Goal: Check status: Check status

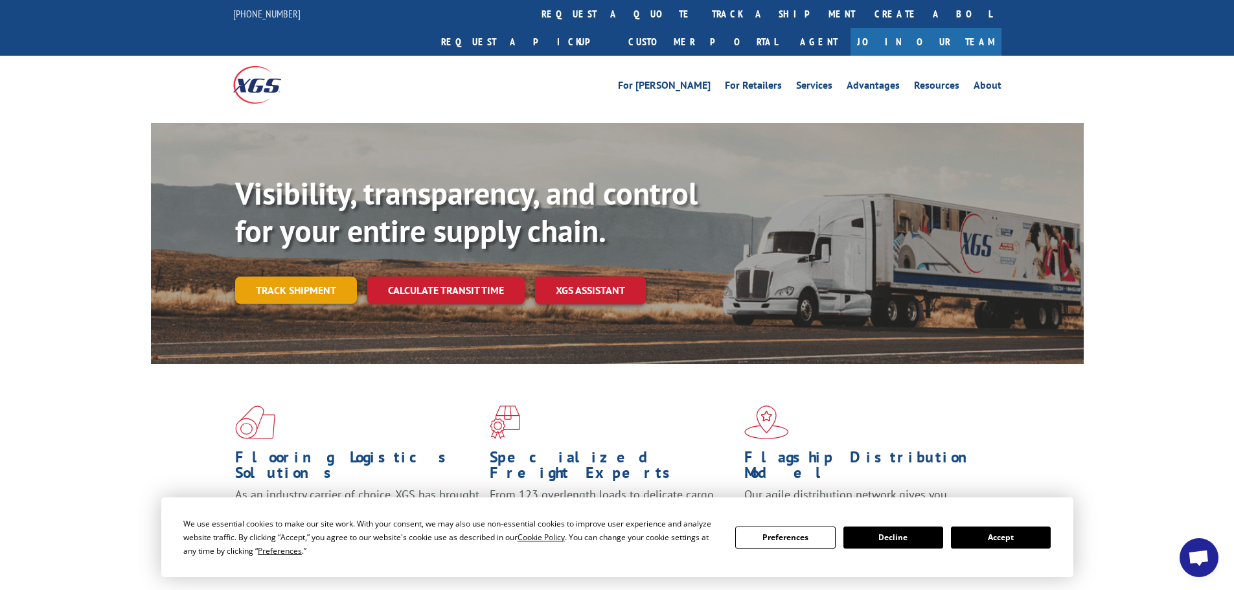
click at [305, 277] on link "Track shipment" at bounding box center [296, 290] width 122 height 27
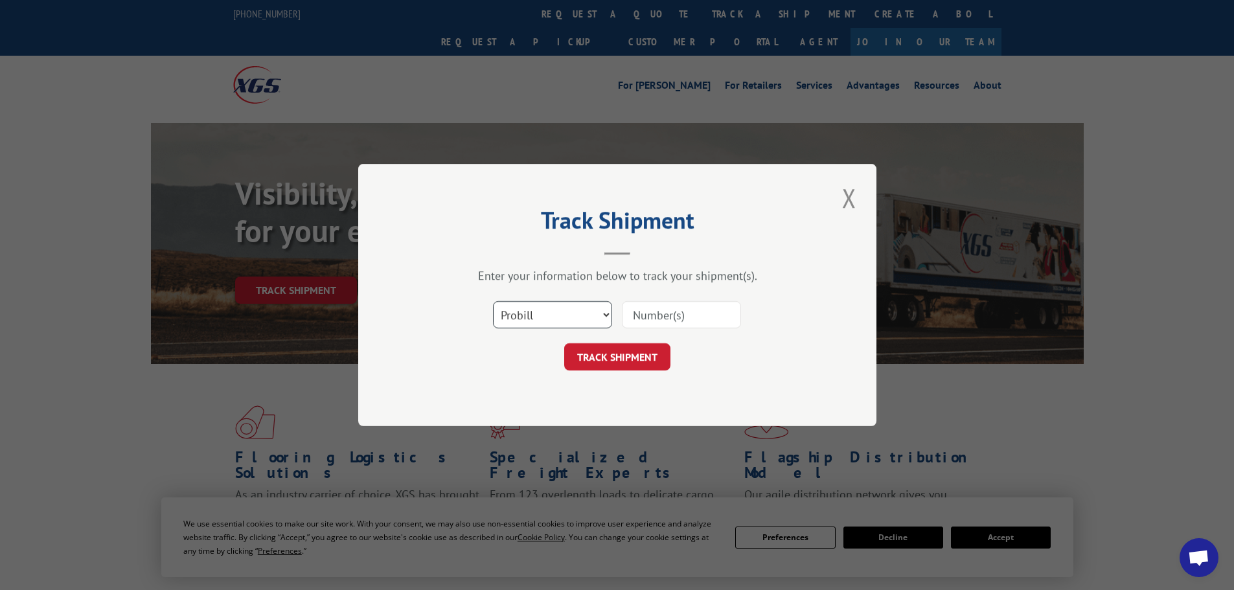
click at [549, 314] on select "Select category... Probill BOL PO" at bounding box center [552, 314] width 119 height 27
select select "bol"
click at [493, 301] on select "Select category... Probill BOL PO" at bounding box center [552, 314] width 119 height 27
click at [649, 312] on input at bounding box center [681, 314] width 119 height 27
paste input "4023139428"
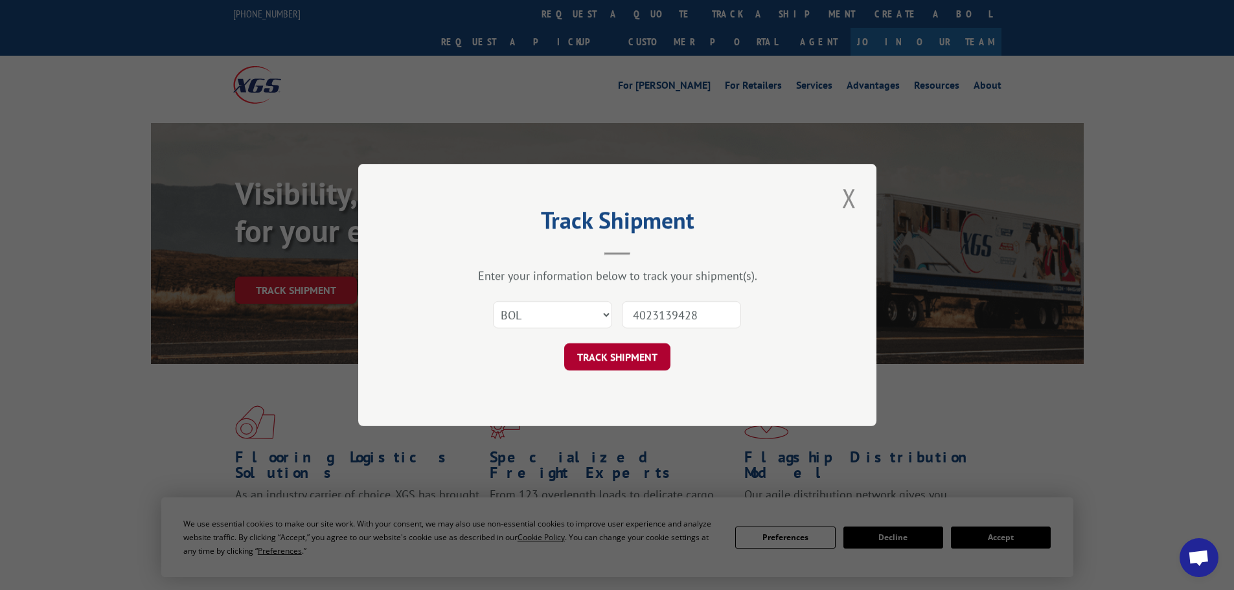
type input "4023139428"
click at [636, 359] on button "TRACK SHIPMENT" at bounding box center [617, 356] width 106 height 27
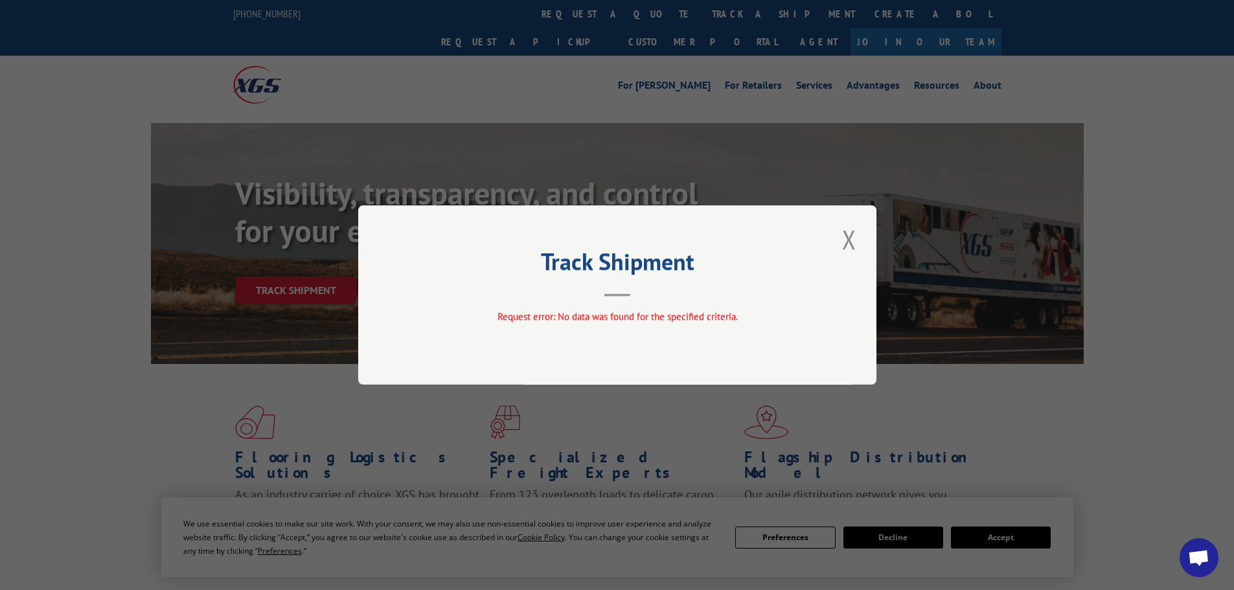
click at [229, 46] on div "Track Shipment Request error: No data was found for the specified criteria." at bounding box center [617, 295] width 1234 height 590
